Goal: Task Accomplishment & Management: Complete application form

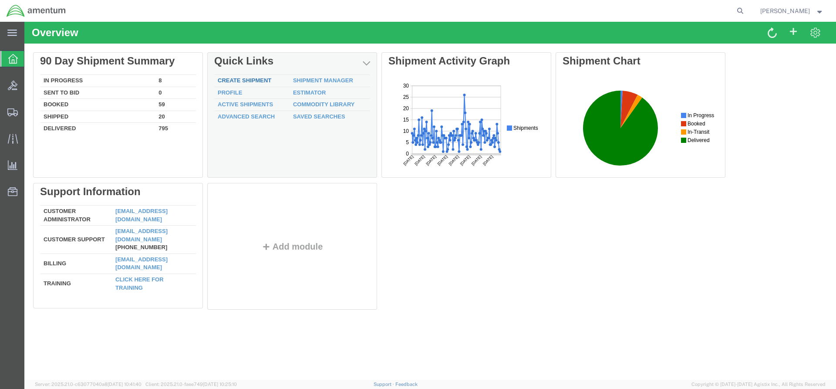
click at [248, 81] on link "Create Shipment" at bounding box center [245, 80] width 54 height 7
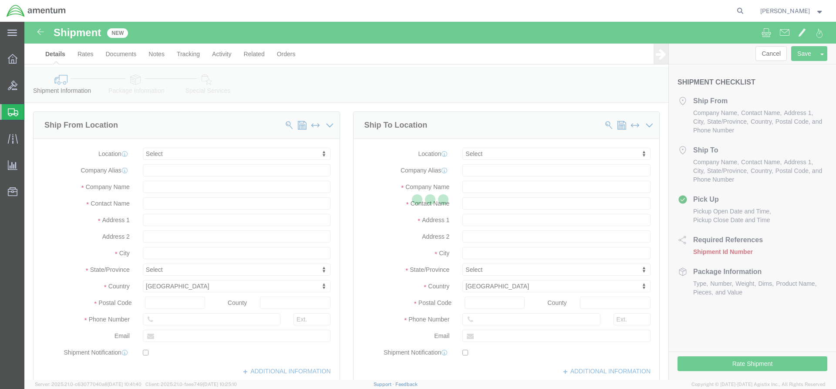
select select
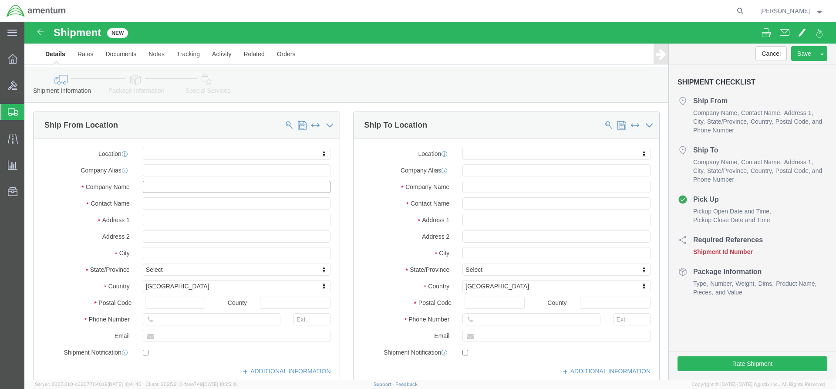
click input "text"
type input "a"
click input "text"
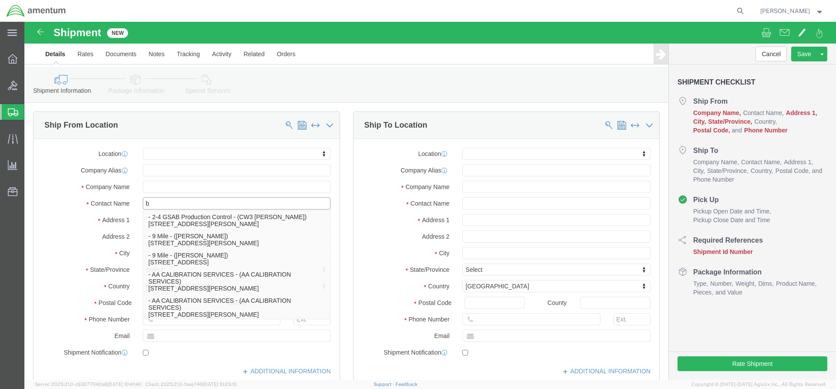
type input "ba"
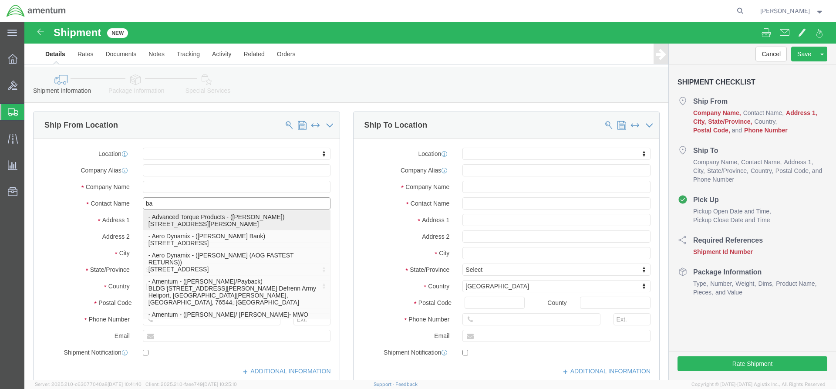
click p "- Advanced Torque Products - ([PERSON_NAME]) [STREET_ADDRESS][PERSON_NAME]"
select select
type input "Advanced Torque Products"
type input "[PERSON_NAME]"
type input "[STREET_ADDRESS][PERSON_NAME]"
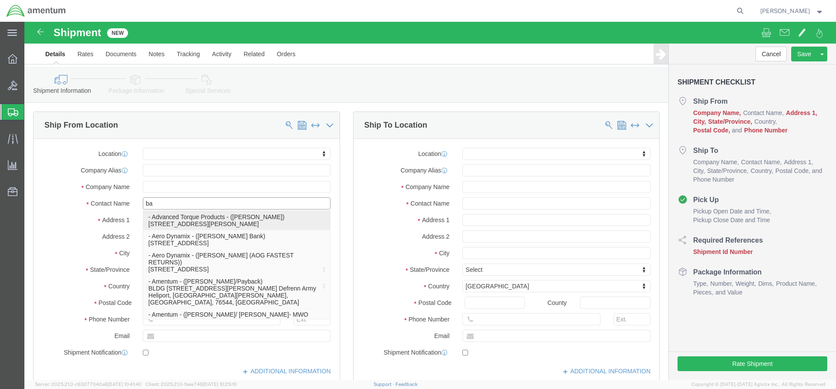
type input "[GEOGRAPHIC_DATA]"
type input "06111"
select select "CT"
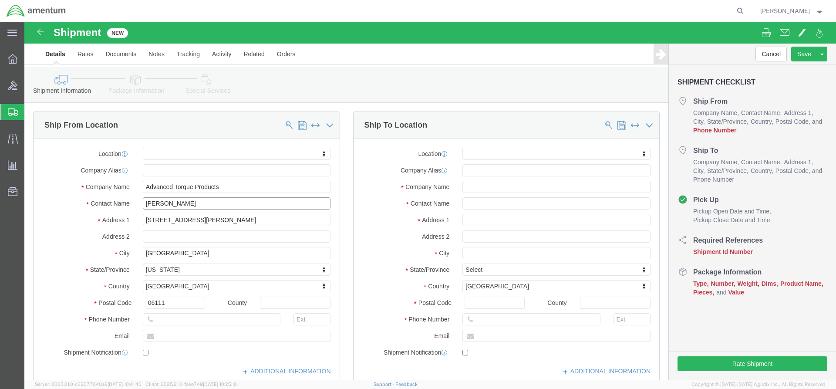
type input "[PERSON_NAME]"
click input "text"
paste input "860.828.1523"
click input "860.828.1523"
click input "860.828-1523"
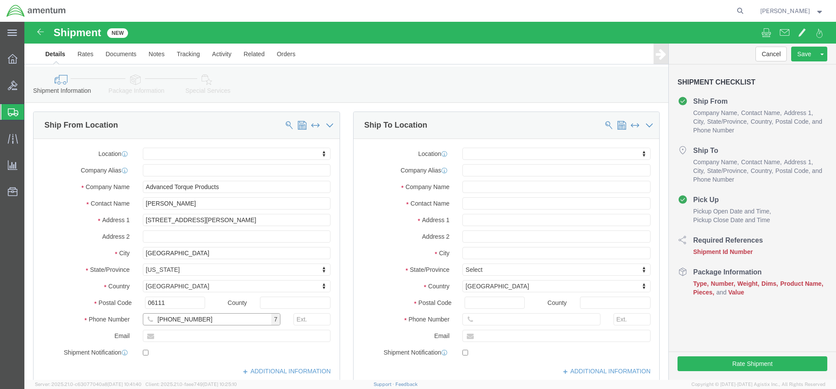
type input "[PHONE_NUMBER]"
click input "text"
paste input "[EMAIL_ADDRESS][DOMAIN_NAME]"
type input "[EMAIL_ADDRESS][DOMAIN_NAME]"
checkbox input "true"
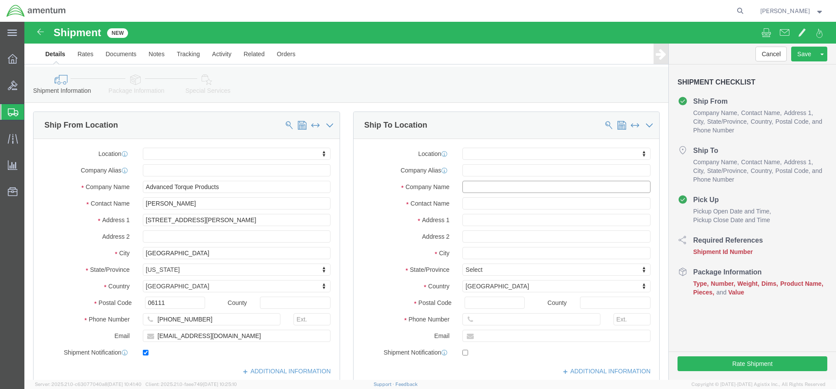
click input "text"
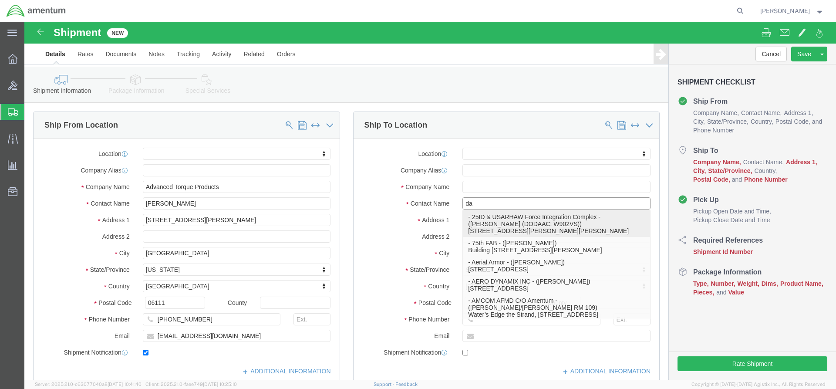
type input "[PERSON_NAME]"
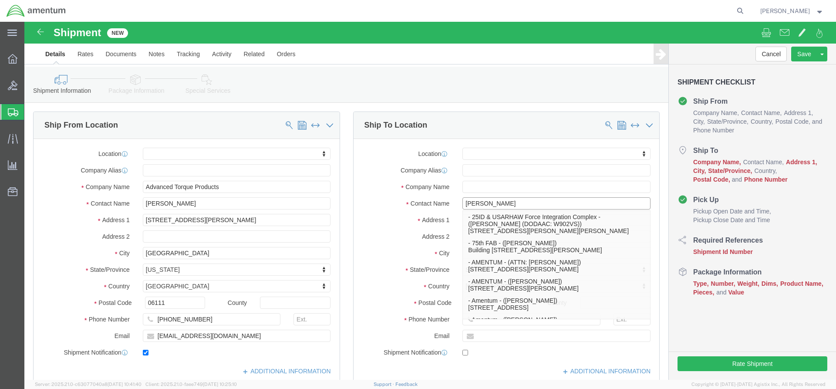
click p "- AMENTUM - ([PERSON_NAME]) [STREET_ADDRESS]"
select select
type input "AMENTUM"
type input "[PERSON_NAME]"
type input "[STREET_ADDRESS]"
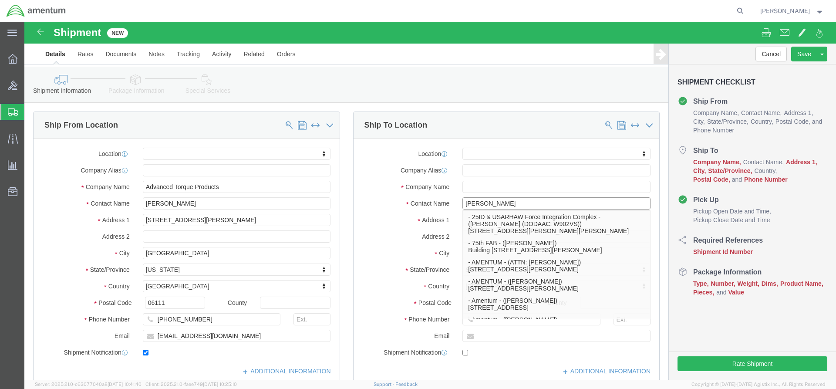
type input "HANGER 860"
type input "[GEOGRAPHIC_DATA]"
type input "32221"
type input "[PHONE_NUMBER]"
select select "FL"
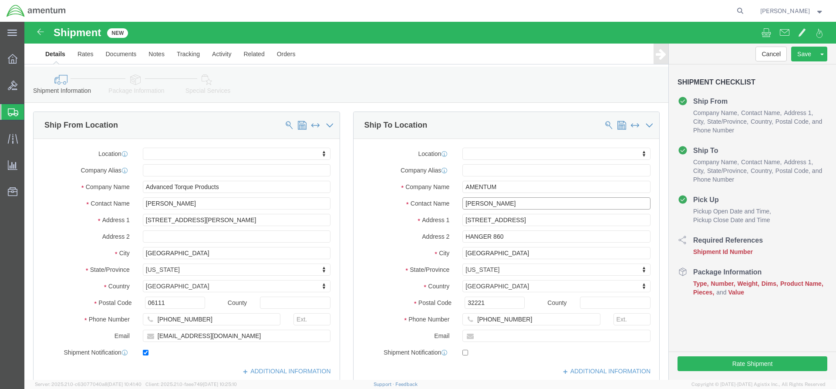
type input "[PERSON_NAME]"
click input "text"
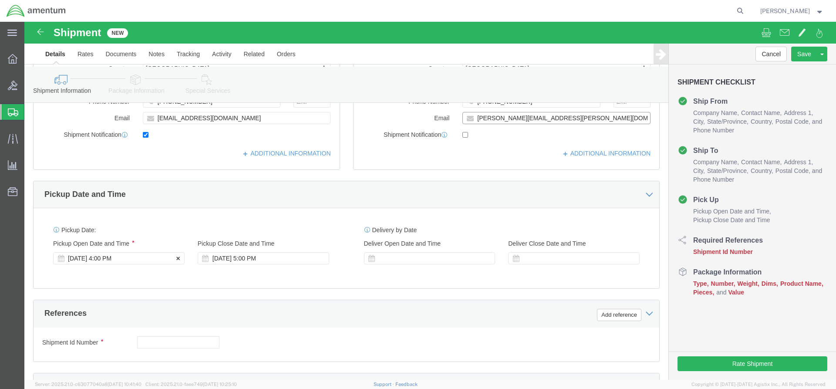
type input "[PERSON_NAME][EMAIL_ADDRESS][PERSON_NAME][DOMAIN_NAME]"
click div "[DATE] 4:00 PM"
checkbox input "true"
click input "4:00 PM"
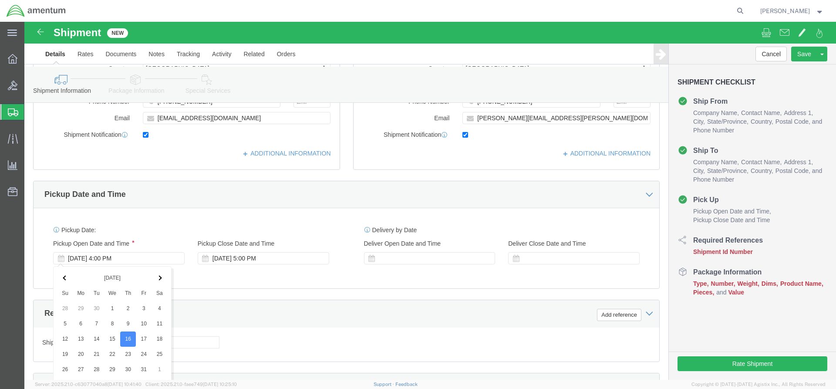
click input "8:00 PM"
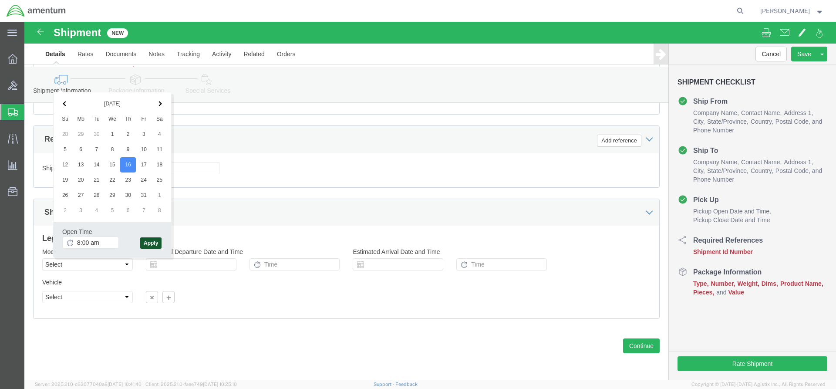
type input "8:00 AM"
click button "Apply"
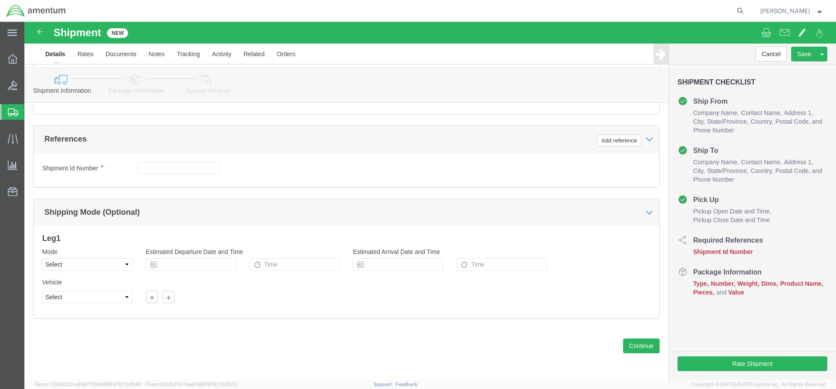
click div "[DATE] 9:00 AM"
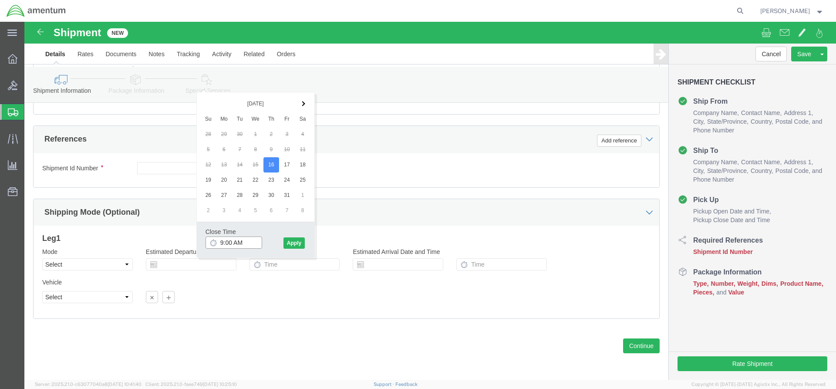
scroll to position [305, 0]
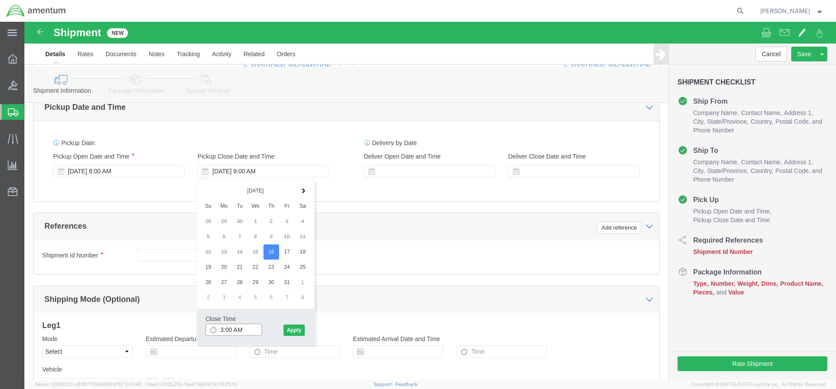
click input "3:00 AM"
type input "3:00 pm"
click button "Apply"
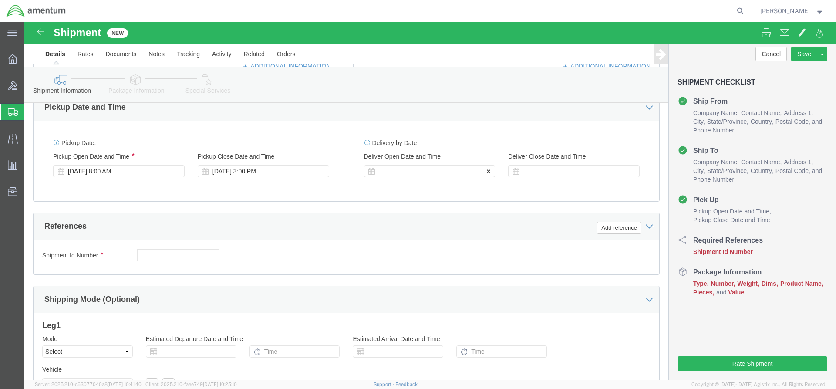
click div
click input "4:00 PM"
drag, startPoint x: 375, startPoint y: 310, endPoint x: 385, endPoint y: 308, distance: 10.7
click input "7:00 PM"
drag, startPoint x: 377, startPoint y: 308, endPoint x: 384, endPoint y: 308, distance: 7.0
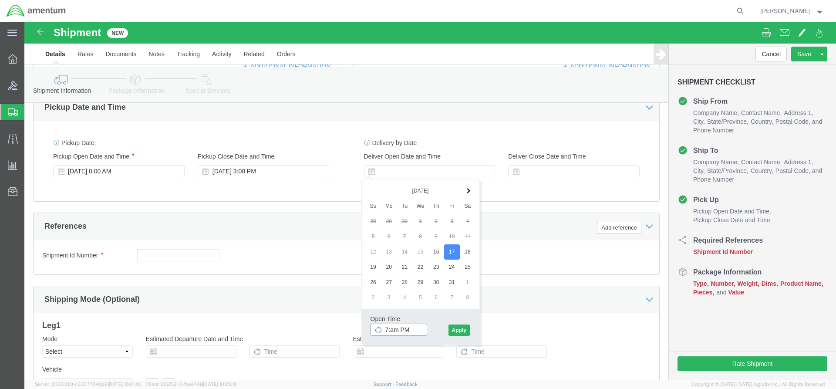
click input "7:am PM"
type input "7:00 AM"
click button "Apply"
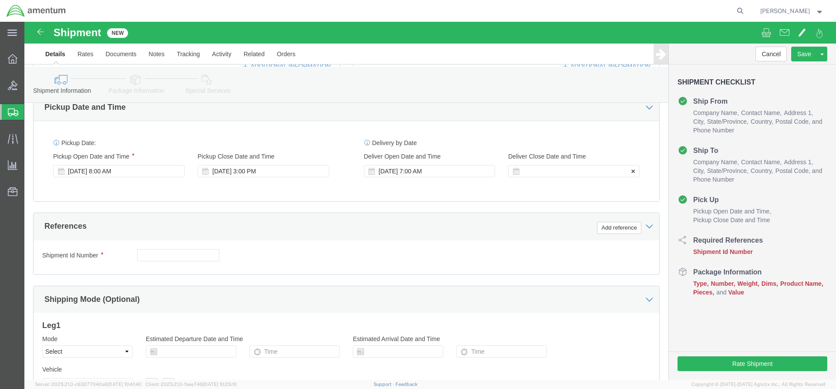
click div
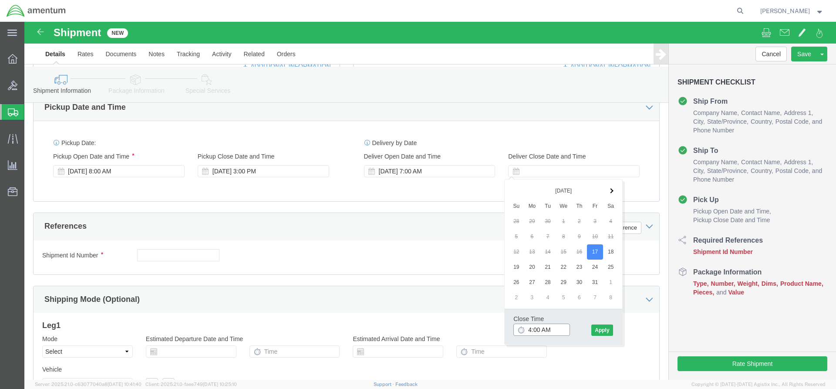
drag, startPoint x: 518, startPoint y: 307, endPoint x: 534, endPoint y: 307, distance: 15.7
click input "4:00 AM"
type input "4:pm"
click button "Apply"
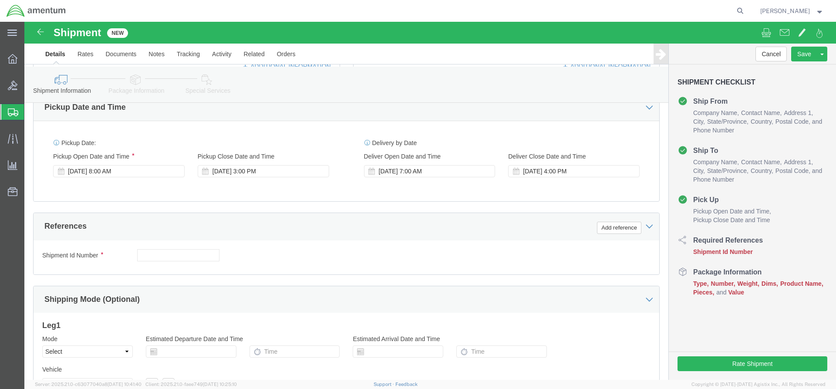
click icon
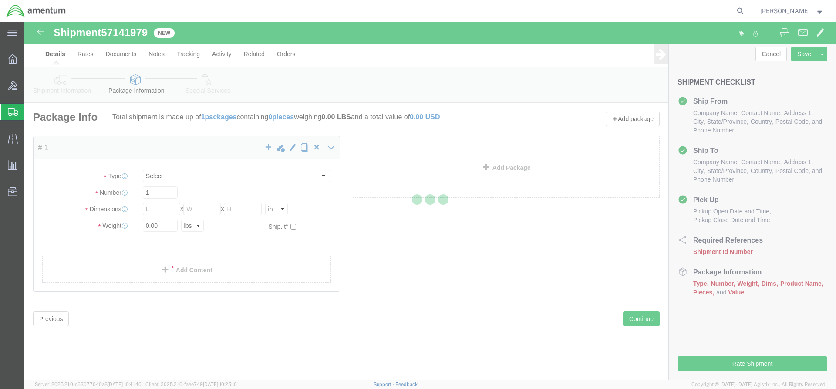
select select "CBOX"
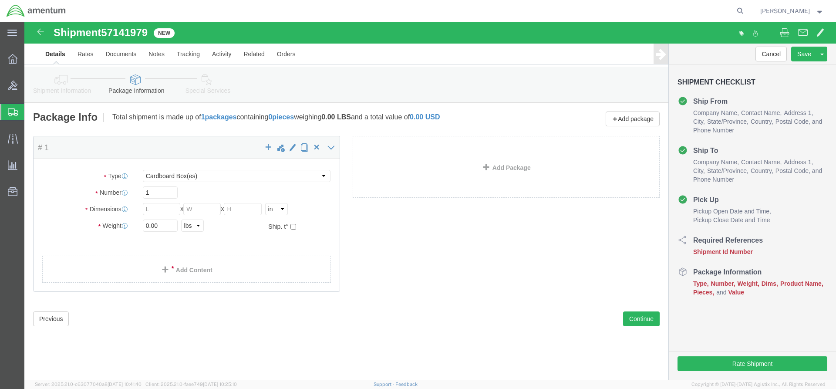
click icon
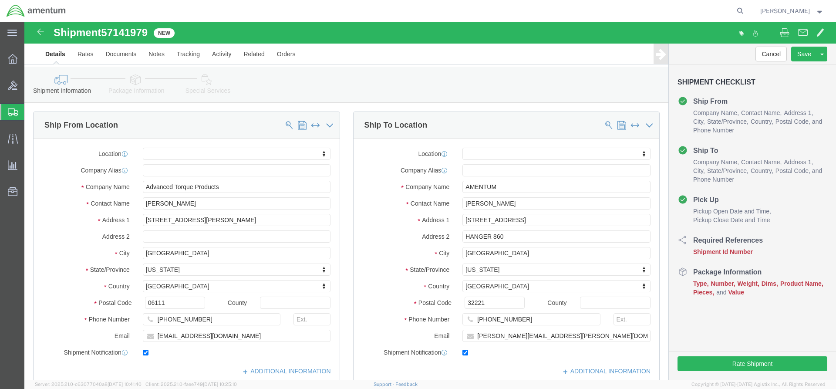
drag, startPoint x: 125, startPoint y: 9, endPoint x: 80, endPoint y: 10, distance: 45.3
click span "57141979"
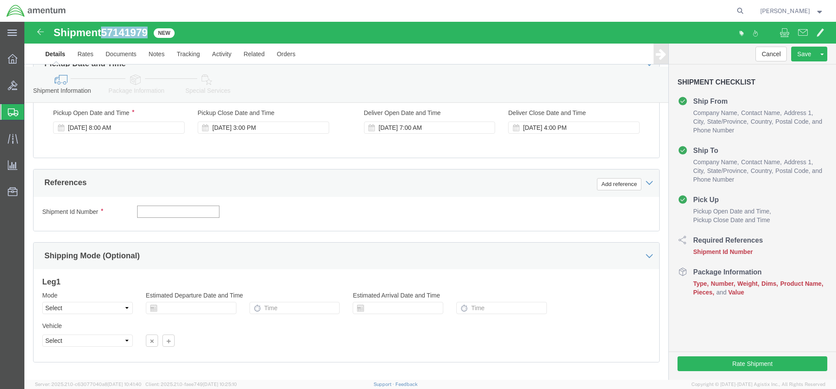
click input "text"
paste input "57141979"
type input "57141979"
click button "Add reference"
select select "CUSTREF"
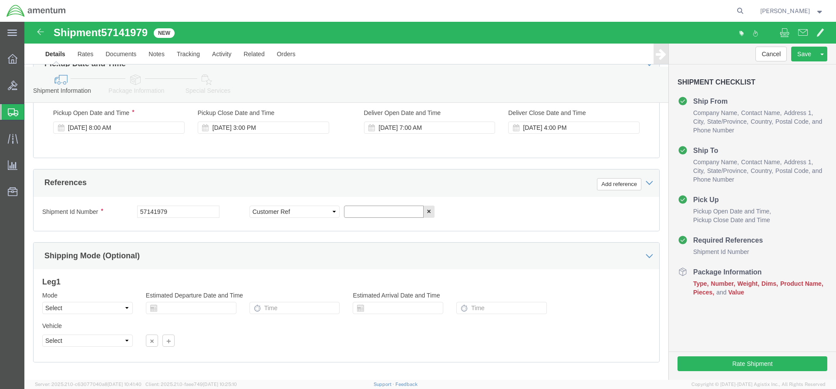
click input "text"
paste input "4998.R.1521.BT.BU.0Z.JVFL.00"
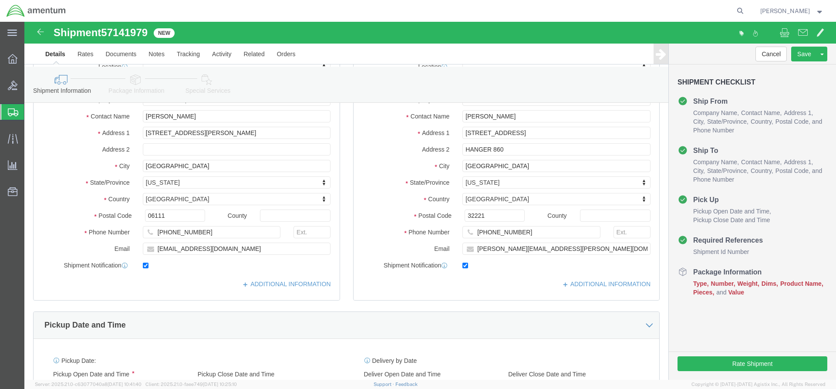
scroll to position [0, 0]
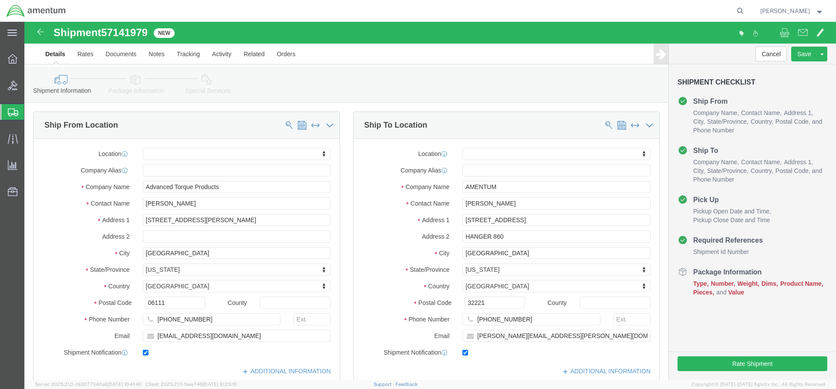
type input "4998.R.1521.BT.BU.0Z.JVFL.00"
click icon
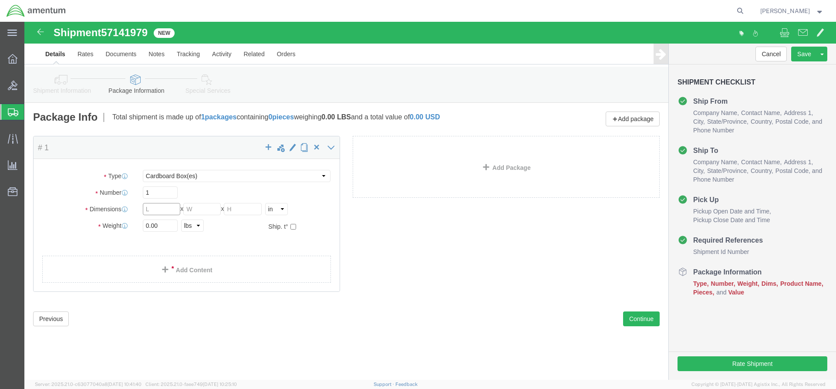
click input "text"
type input "30"
type input "38"
type input "23"
drag, startPoint x: 139, startPoint y: 203, endPoint x: 95, endPoint y: 203, distance: 43.1
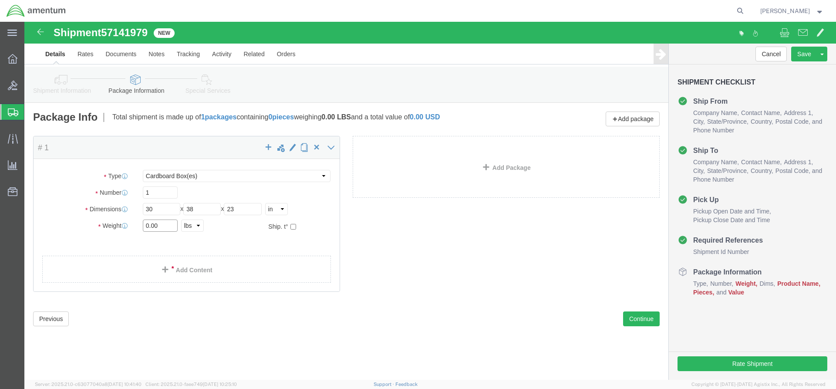
click div "Weight Total weight of packages in pounds or kilograms 0.00 Select kgs lbs Ship…"
type input "170"
click link "Add Content"
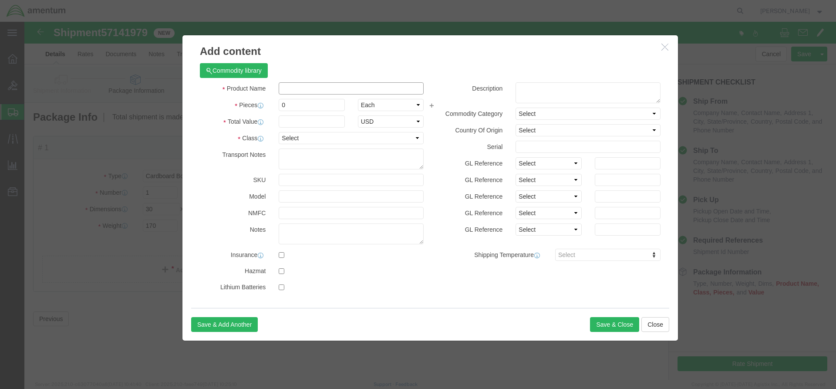
click input "text"
type input "Power Dyne"
click input "0"
type input "1"
drag, startPoint x: 291, startPoint y: 100, endPoint x: 279, endPoint y: 105, distance: 12.1
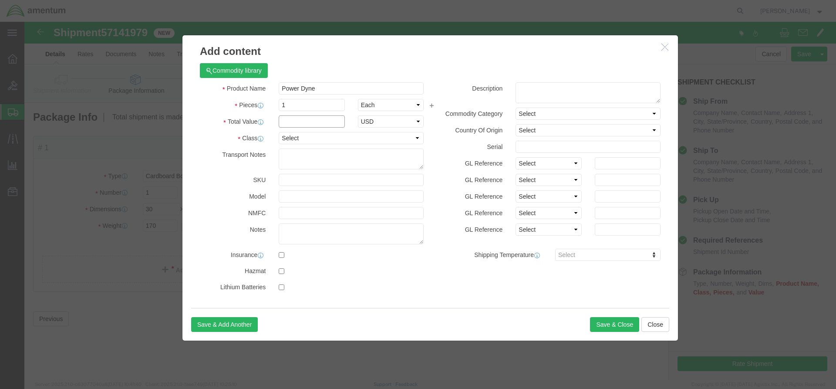
click input "text"
type input "55,000"
click div "Commodity library"
select select "92.5"
click button "Save & Close"
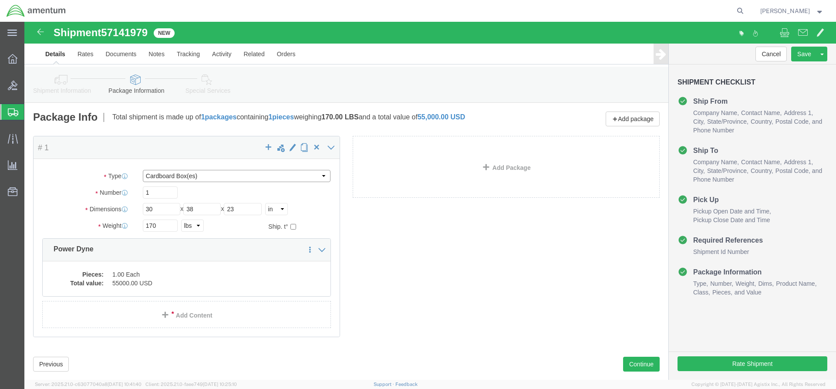
select select "PSNS"
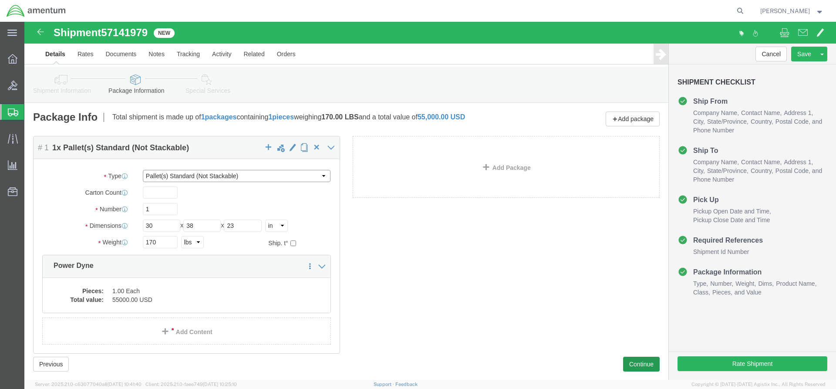
scroll to position [18, 0]
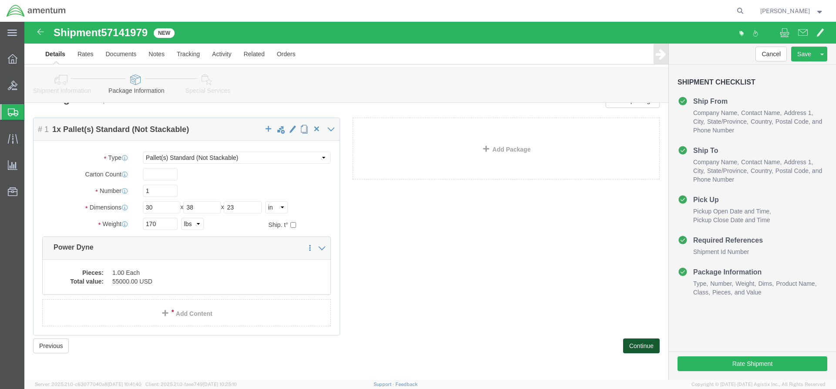
click button "Continue"
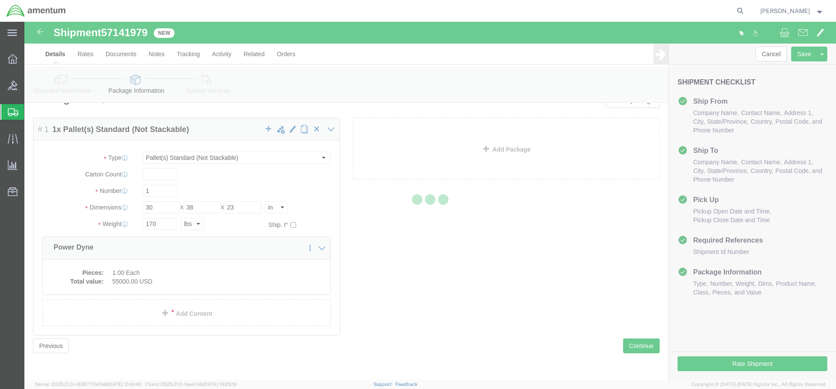
select select
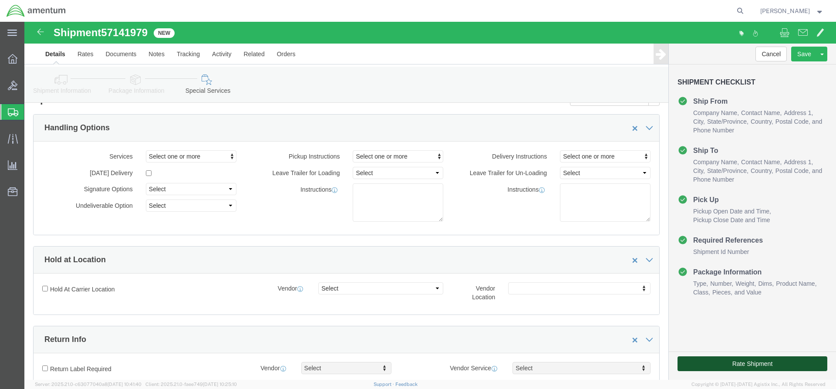
click button "Rate Shipment"
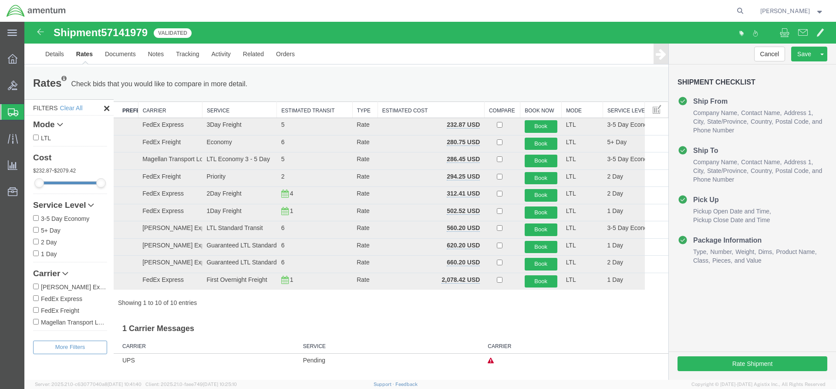
scroll to position [0, 0]
click at [501, 127] on input "checkbox" at bounding box center [500, 125] width 6 height 6
checkbox input "true"
click at [538, 123] on button "Book" at bounding box center [541, 126] width 33 height 13
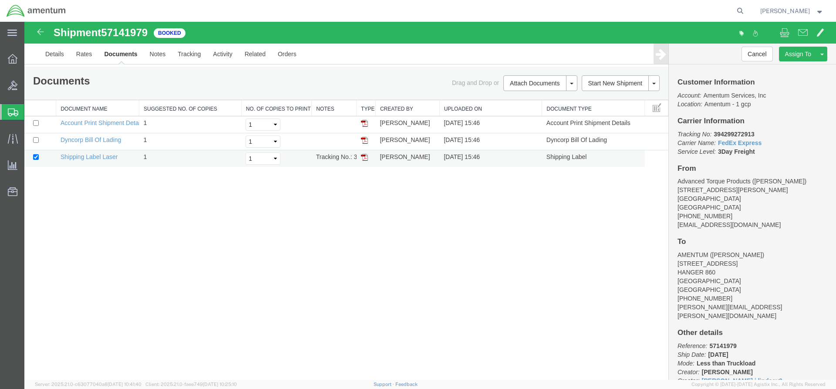
click at [366, 158] on img at bounding box center [364, 157] width 7 height 7
click at [365, 139] on img at bounding box center [364, 140] width 7 height 7
